Goal: Transaction & Acquisition: Purchase product/service

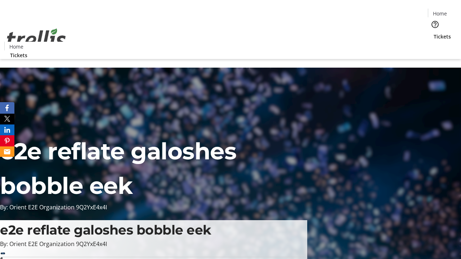
click at [433, 33] on span "Tickets" at bounding box center [441, 37] width 17 height 8
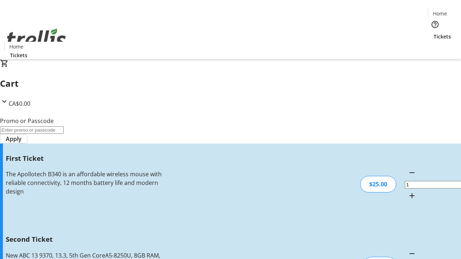
type input "2"
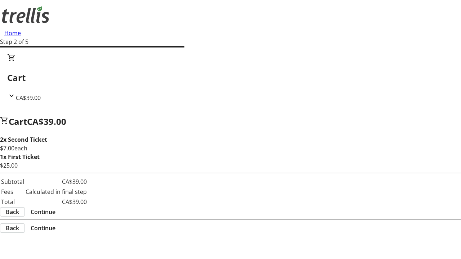
click at [55, 208] on span "Continue" at bounding box center [43, 212] width 25 height 9
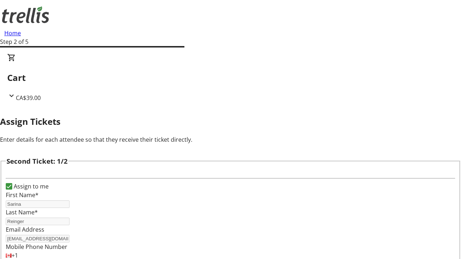
scroll to position [118, 0]
